Goal: Transaction & Acquisition: Purchase product/service

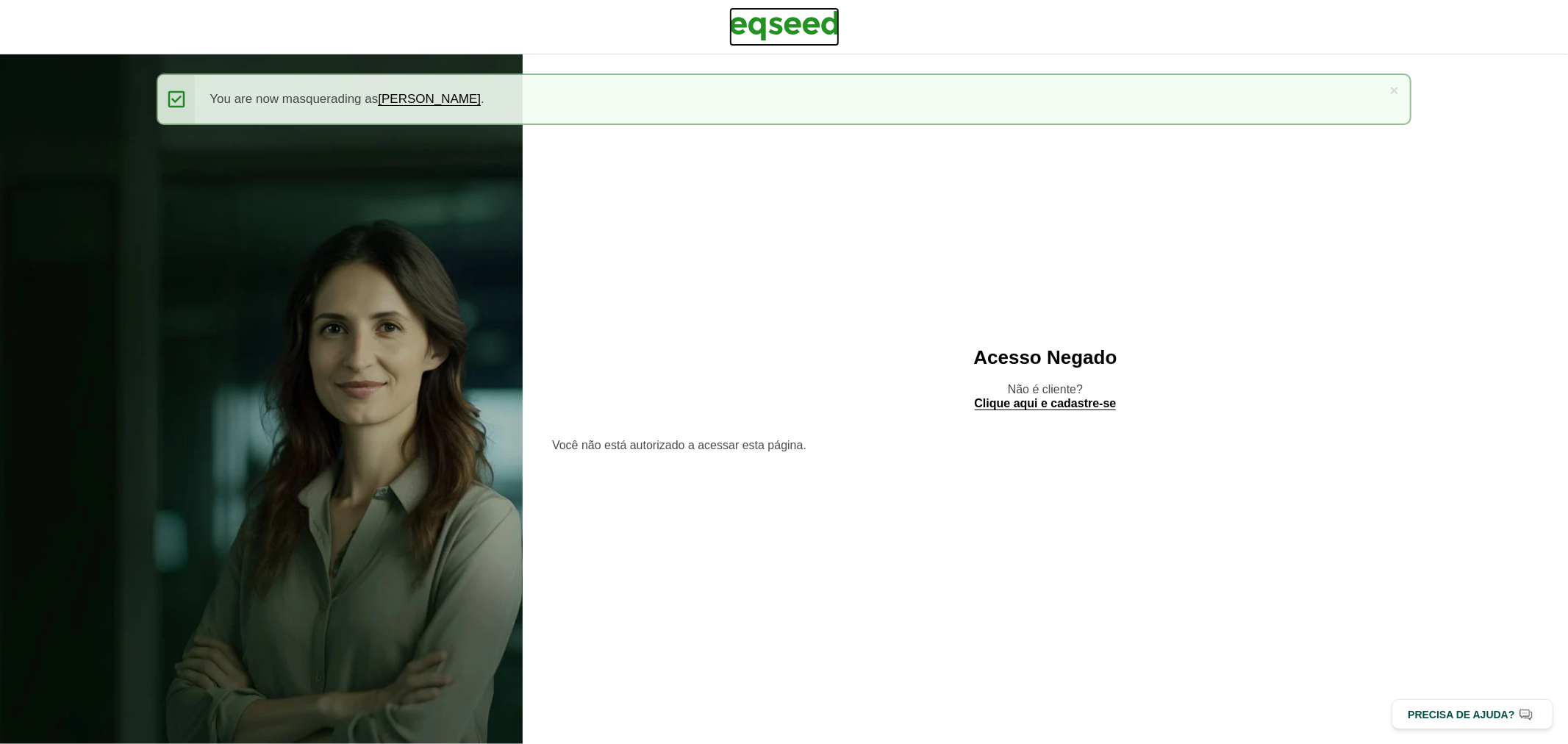
click at [784, 24] on img at bounding box center [784, 26] width 110 height 36
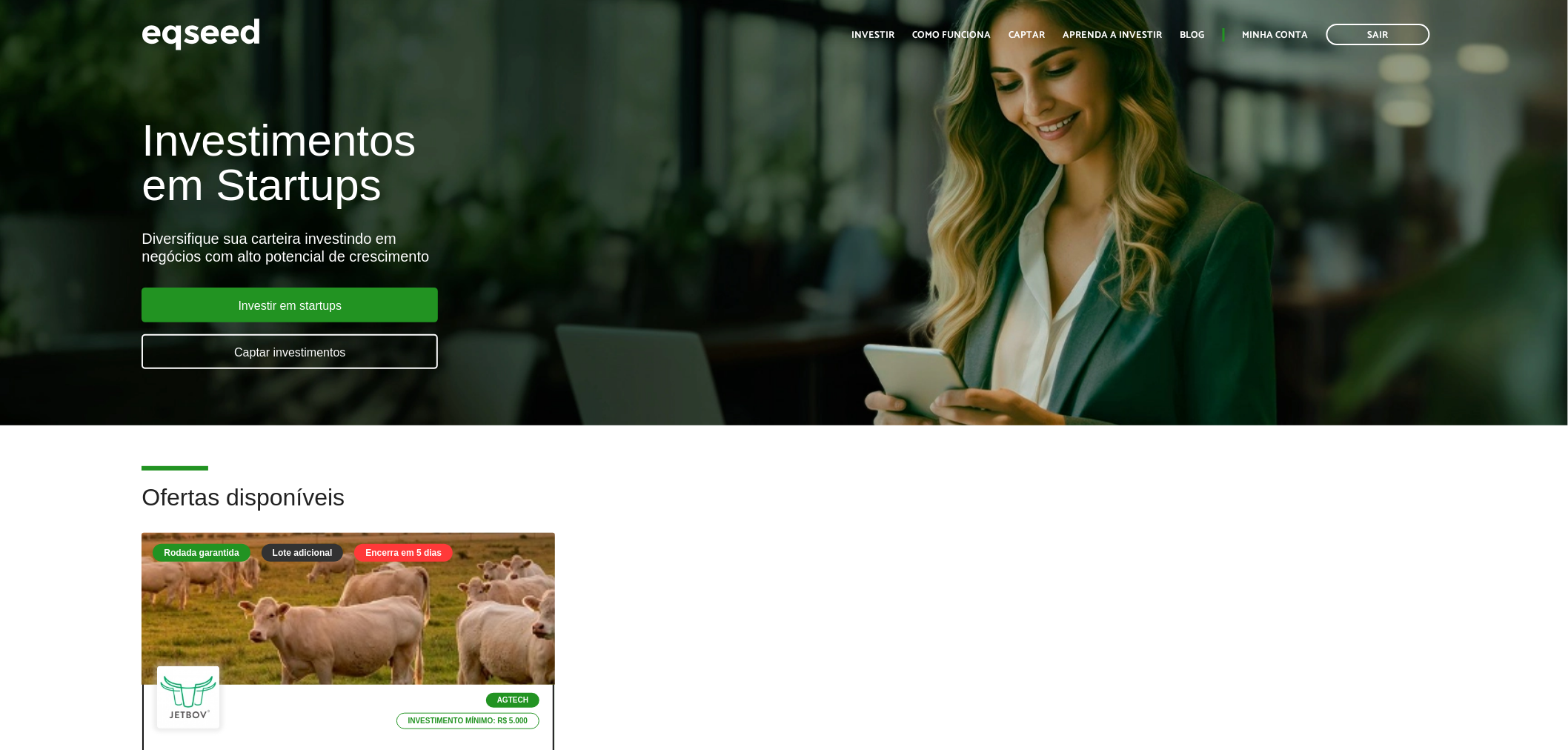
click at [461, 585] on div at bounding box center [348, 608] width 495 height 182
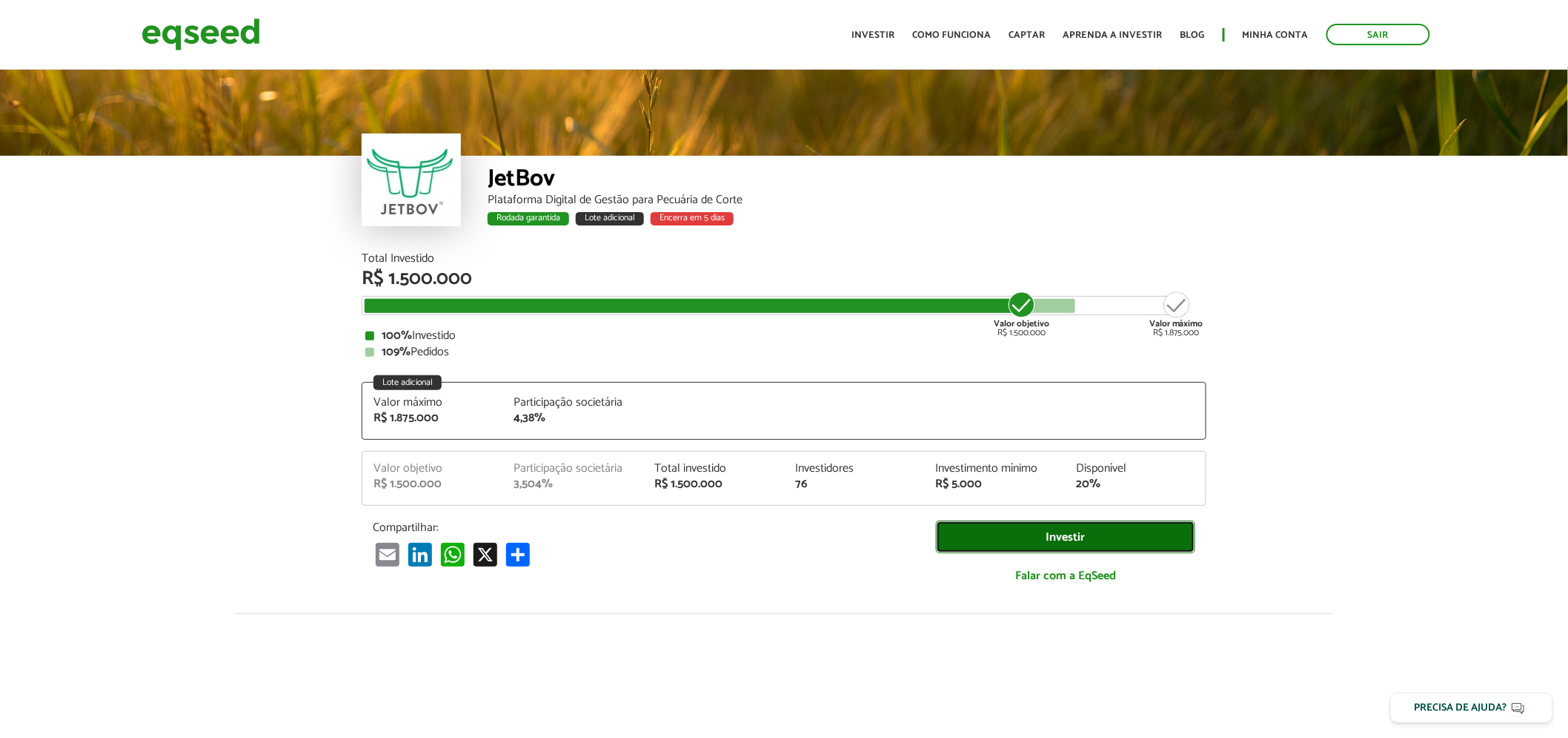
click at [1024, 527] on link "Investir" at bounding box center [1065, 537] width 260 height 34
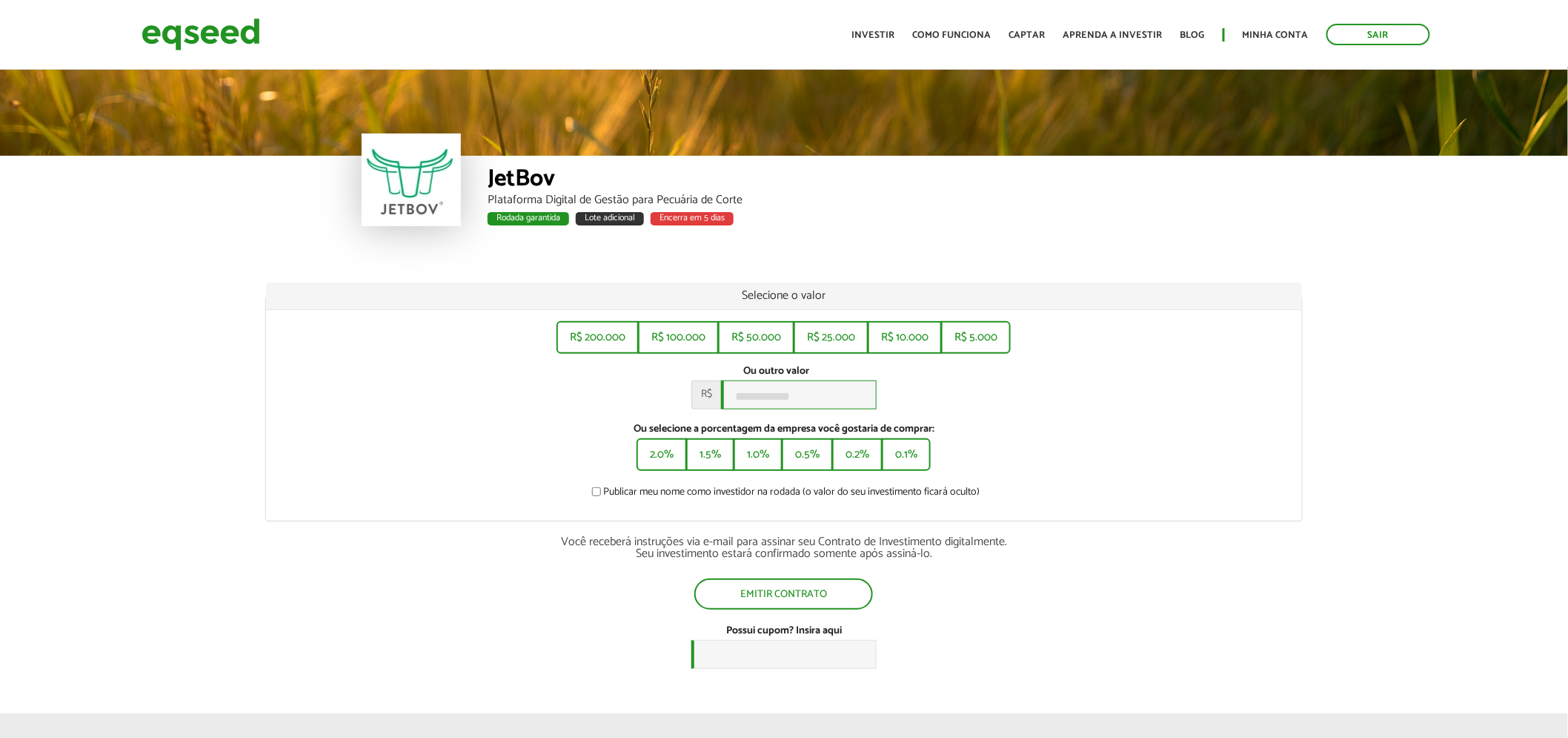
click at [804, 393] on input "Ou outro valor *" at bounding box center [798, 395] width 155 height 29
type input "******"
click at [812, 597] on button "Emitir contrato" at bounding box center [784, 592] width 176 height 28
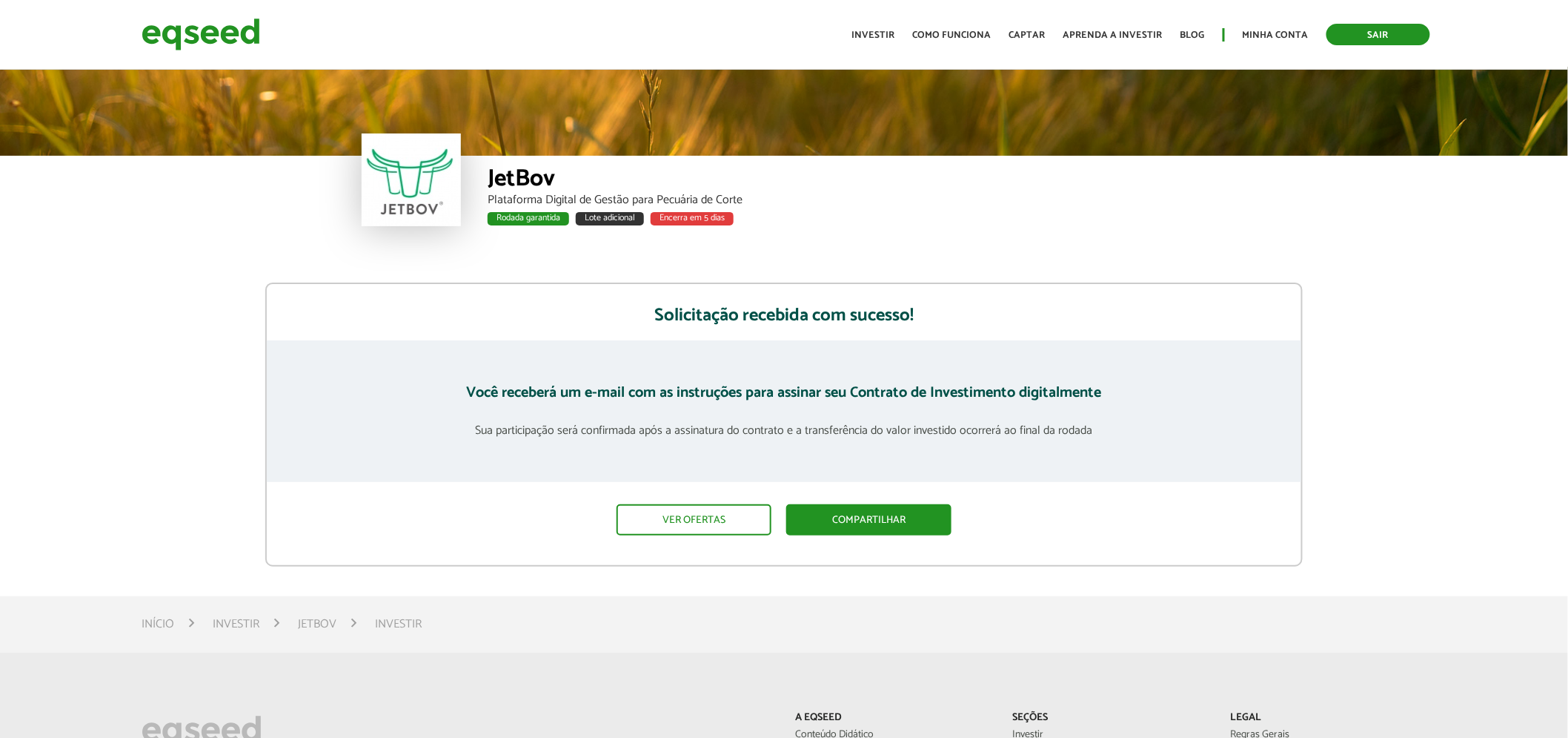
click at [1368, 28] on link "Sair" at bounding box center [1378, 35] width 103 height 21
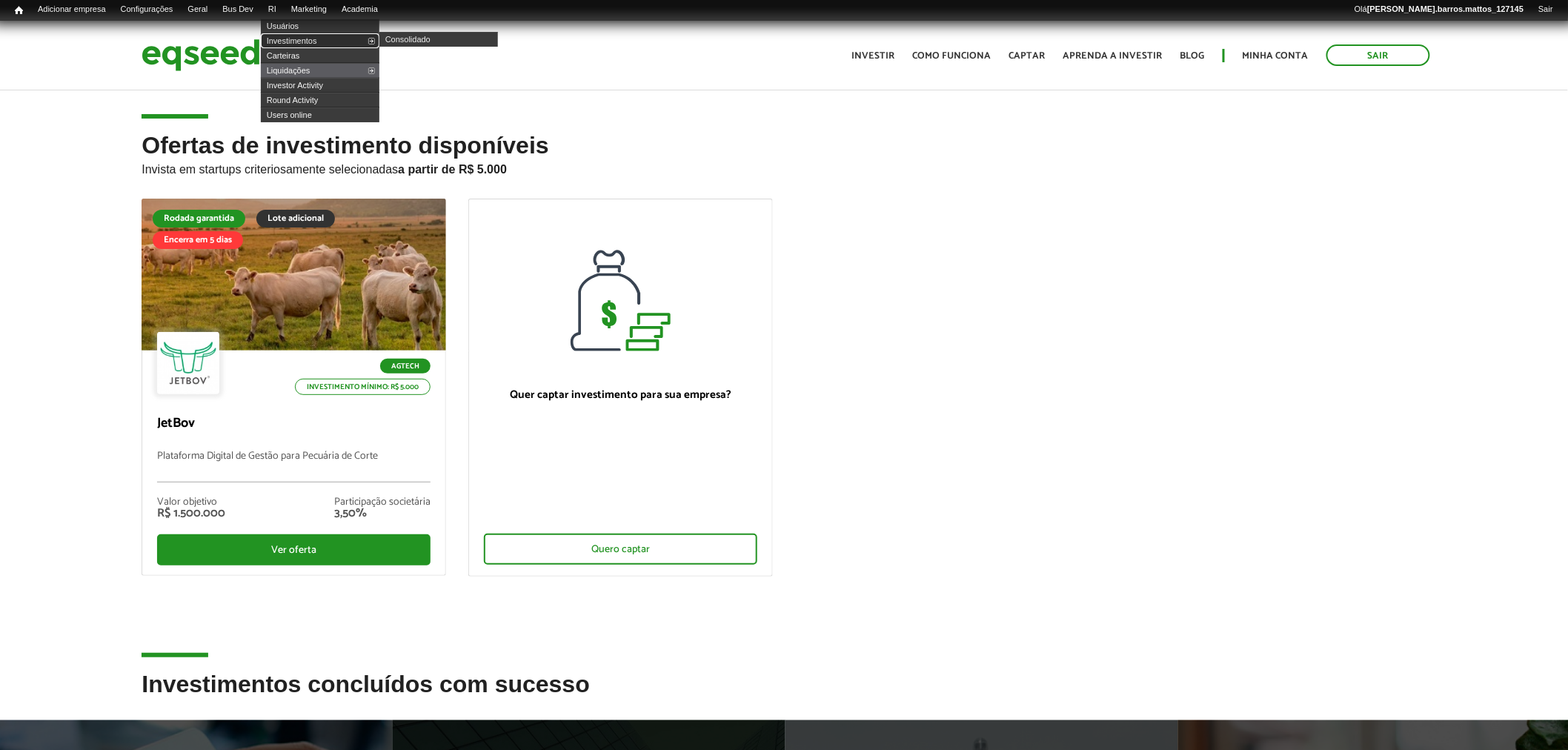
click at [307, 42] on link "Investimentos" at bounding box center [320, 41] width 119 height 14
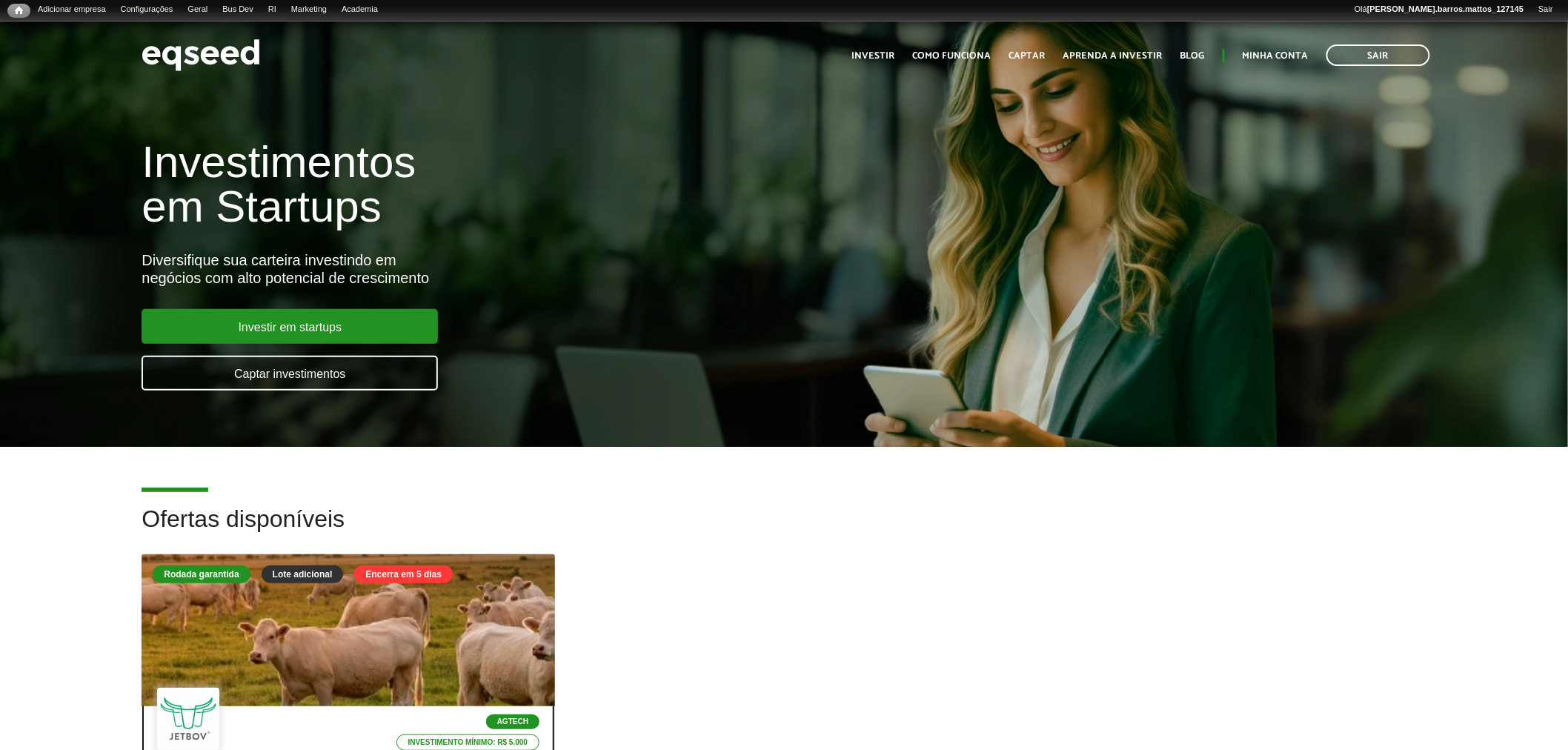
click at [338, 603] on div at bounding box center [348, 630] width 495 height 182
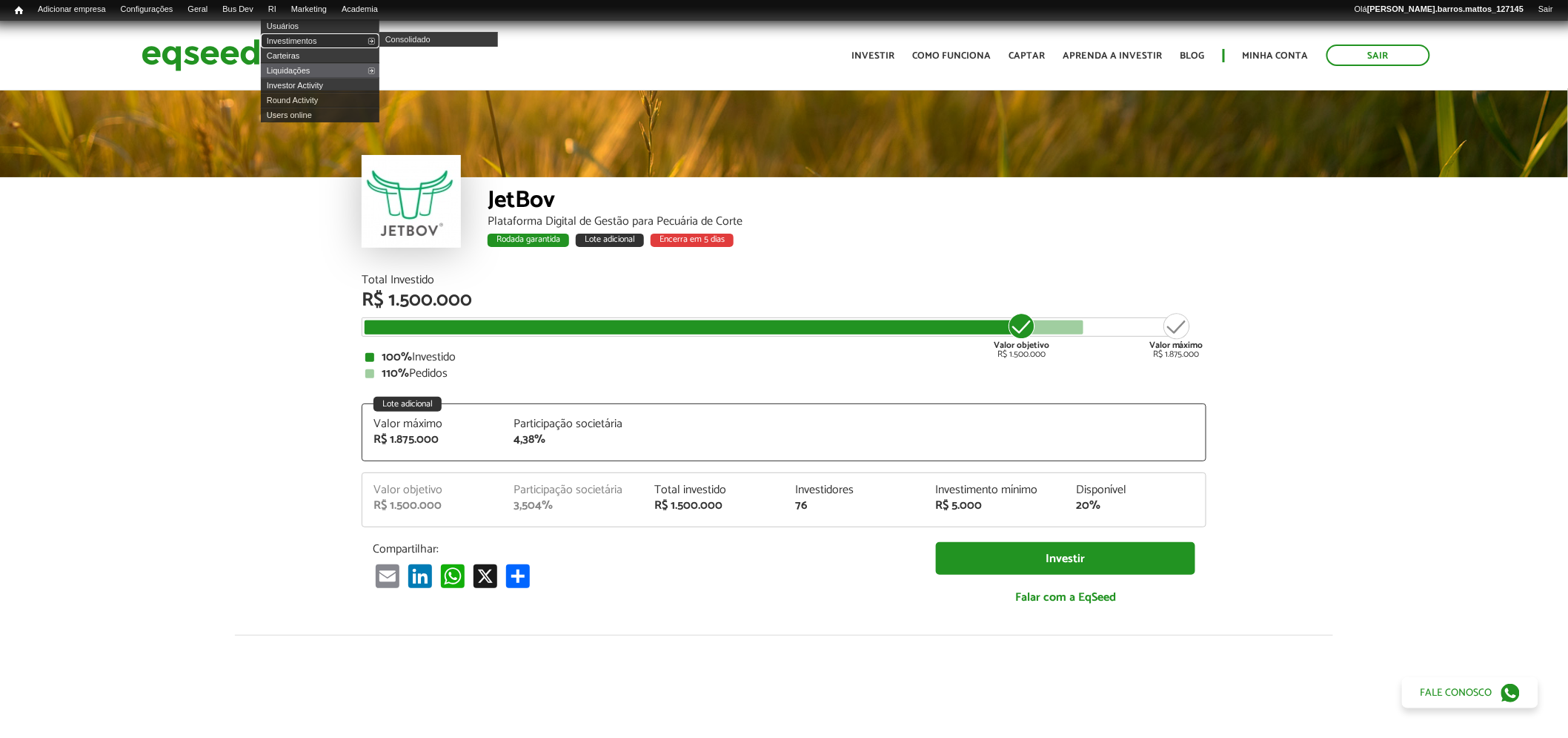
click at [294, 42] on link "Investimentos" at bounding box center [320, 41] width 119 height 14
